Goal: Feedback & Contribution: Leave review/rating

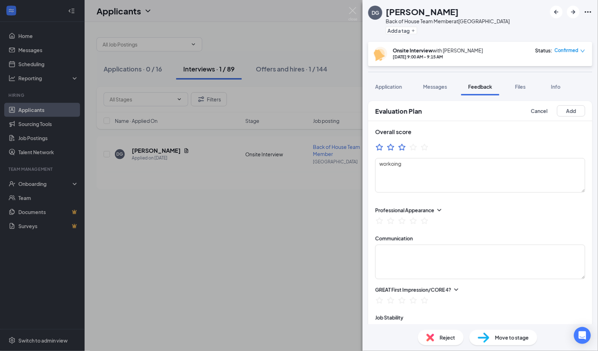
scroll to position [286, 0]
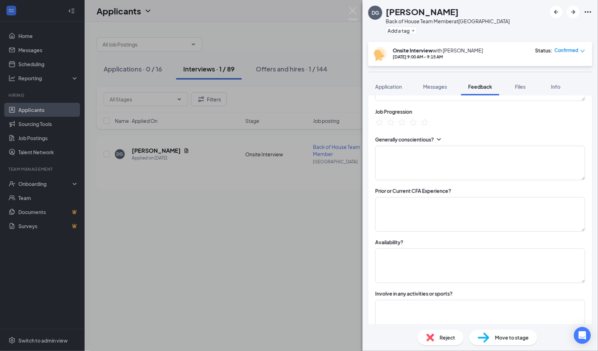
click at [23, 37] on div "[PERSON_NAME] Back of House Team Member at [GEOGRAPHIC_DATA] Add a tag Onsite I…" at bounding box center [299, 175] width 598 height 351
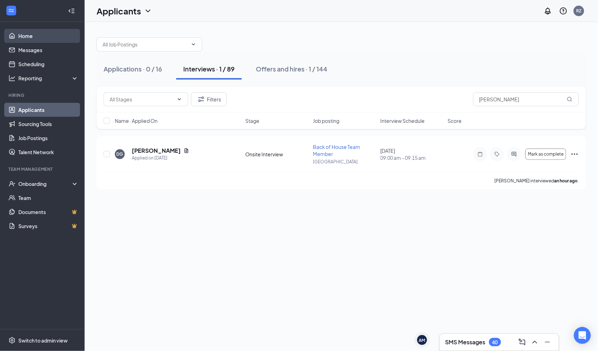
click at [28, 36] on link "Home" at bounding box center [48, 36] width 60 height 14
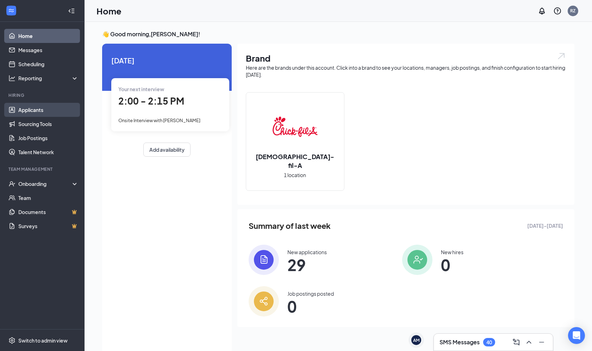
click at [33, 109] on link "Applicants" at bounding box center [48, 110] width 60 height 14
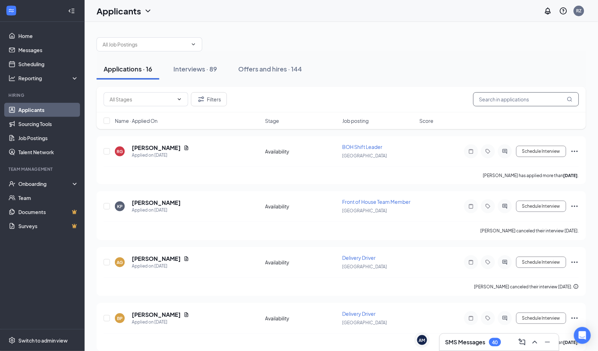
click at [510, 98] on input "text" at bounding box center [526, 99] width 106 height 14
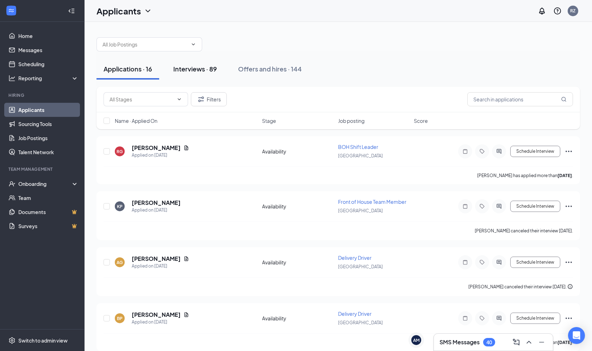
click at [187, 68] on div "Interviews · 89" at bounding box center [195, 68] width 44 height 9
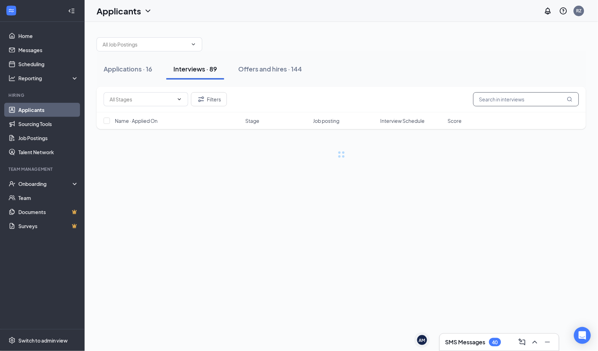
click at [488, 97] on input "text" at bounding box center [526, 99] width 106 height 14
type input "D"
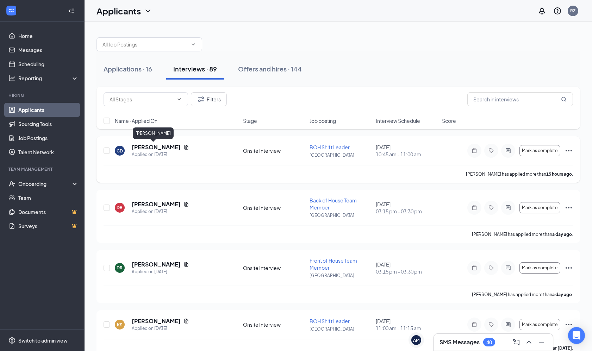
click at [159, 147] on h5 "[PERSON_NAME]" at bounding box center [156, 147] width 49 height 8
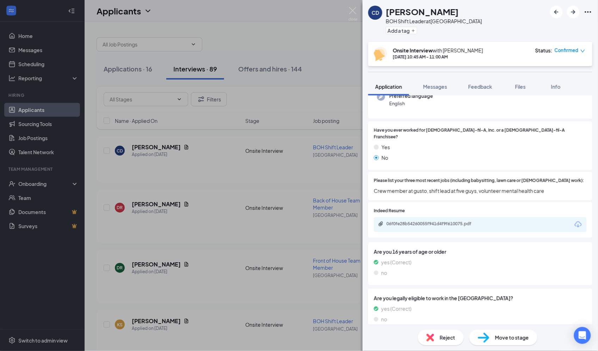
scroll to position [61, 0]
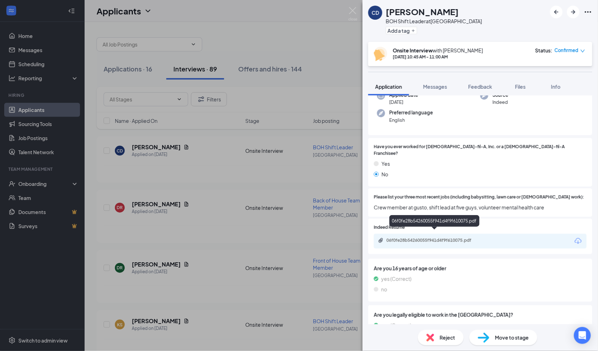
click at [439, 234] on div "06f0fe28b54260055f941d4f9f610075.pdf" at bounding box center [480, 241] width 213 height 15
click at [438, 238] on div "06f0fe28b54260055f941d4f9f610075.pdf" at bounding box center [435, 241] width 99 height 6
click at [440, 87] on span "Messages" at bounding box center [435, 86] width 24 height 6
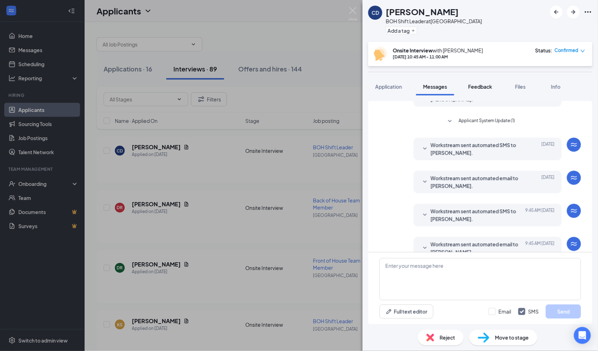
scroll to position [143, 0]
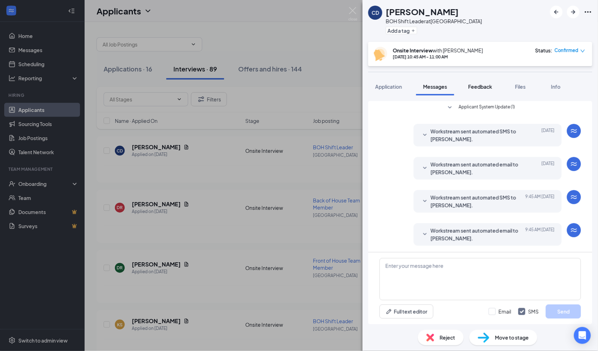
click at [478, 82] on button "Feedback" at bounding box center [480, 87] width 38 height 18
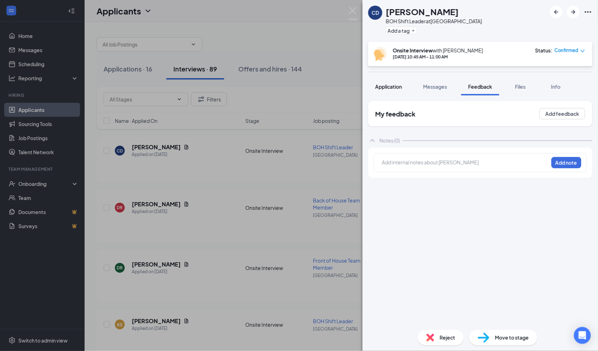
click at [394, 86] on span "Application" at bounding box center [388, 86] width 27 height 6
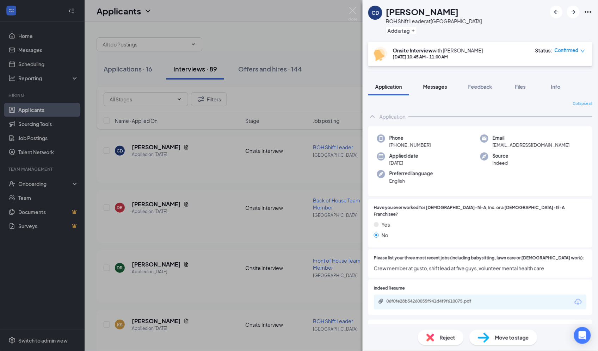
click at [435, 87] on span "Messages" at bounding box center [435, 86] width 24 height 6
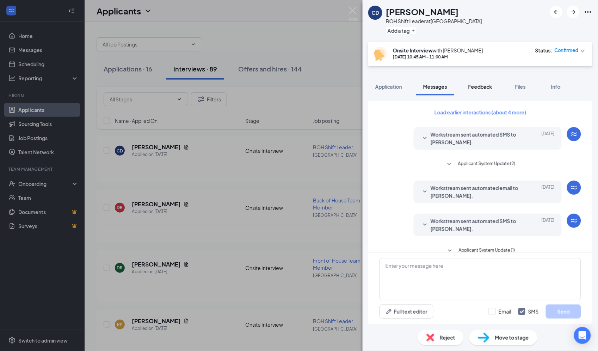
scroll to position [51, 0]
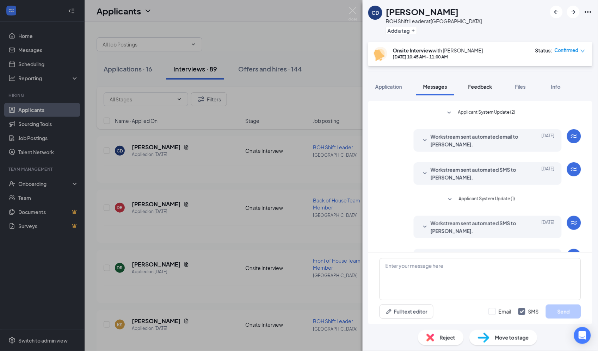
click at [479, 88] on span "Feedback" at bounding box center [480, 86] width 24 height 6
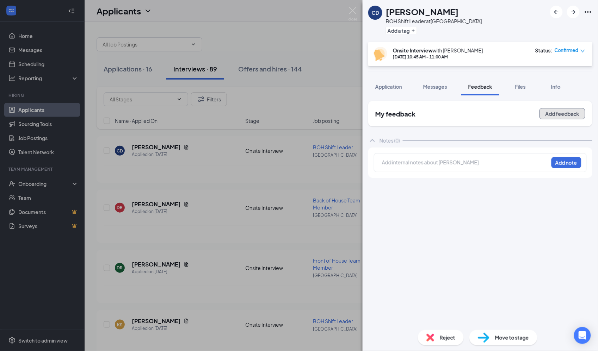
click at [559, 114] on button "Add feedback" at bounding box center [562, 113] width 46 height 11
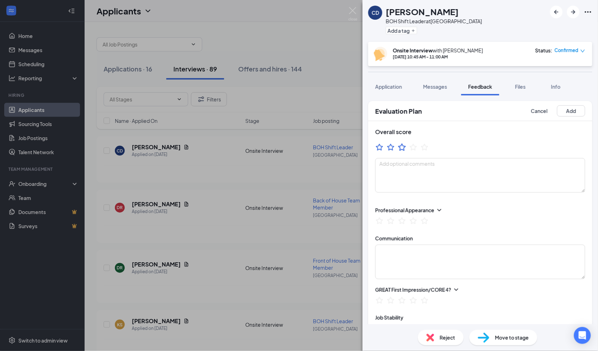
click at [402, 148] on icon "StarBorder" at bounding box center [401, 147] width 9 height 9
click at [406, 171] on textarea at bounding box center [480, 175] width 210 height 35
click at [406, 171] on textarea "NICE GENTLE" at bounding box center [480, 175] width 210 height 35
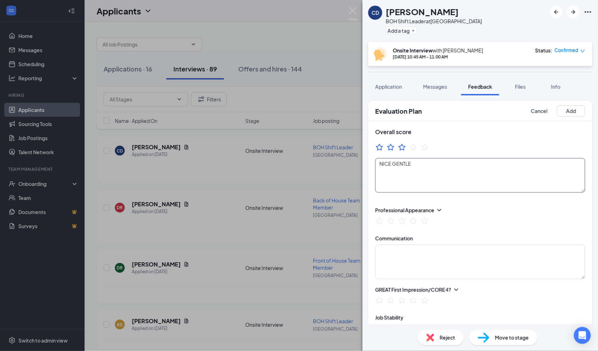
click at [417, 165] on textarea "NICE GENTLE" at bounding box center [480, 175] width 210 height 35
type textarea "NICE GENTLE...WOULD be a good fit ,,,for growing as a leader very detailed"
